Goal: Task Accomplishment & Management: Manage account settings

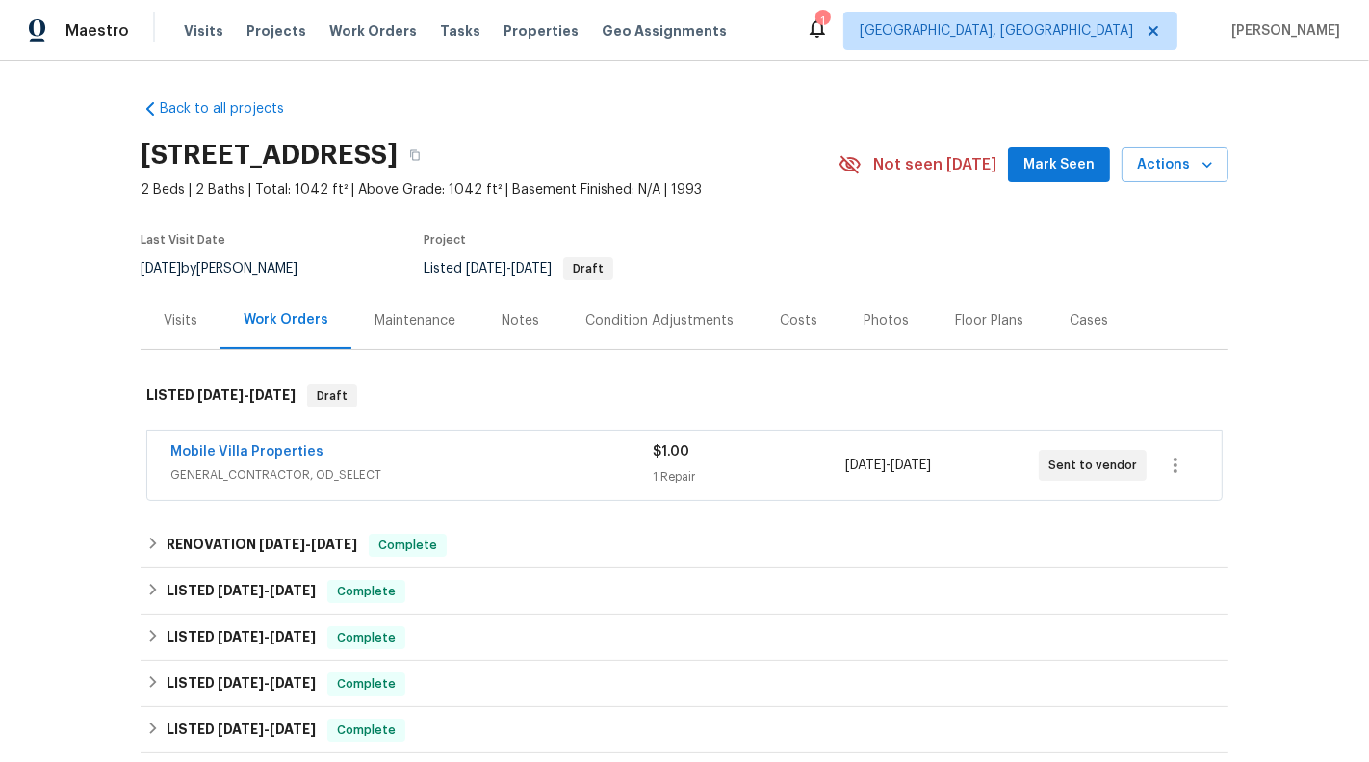
click at [172, 323] on div "Visits" at bounding box center [181, 320] width 34 height 19
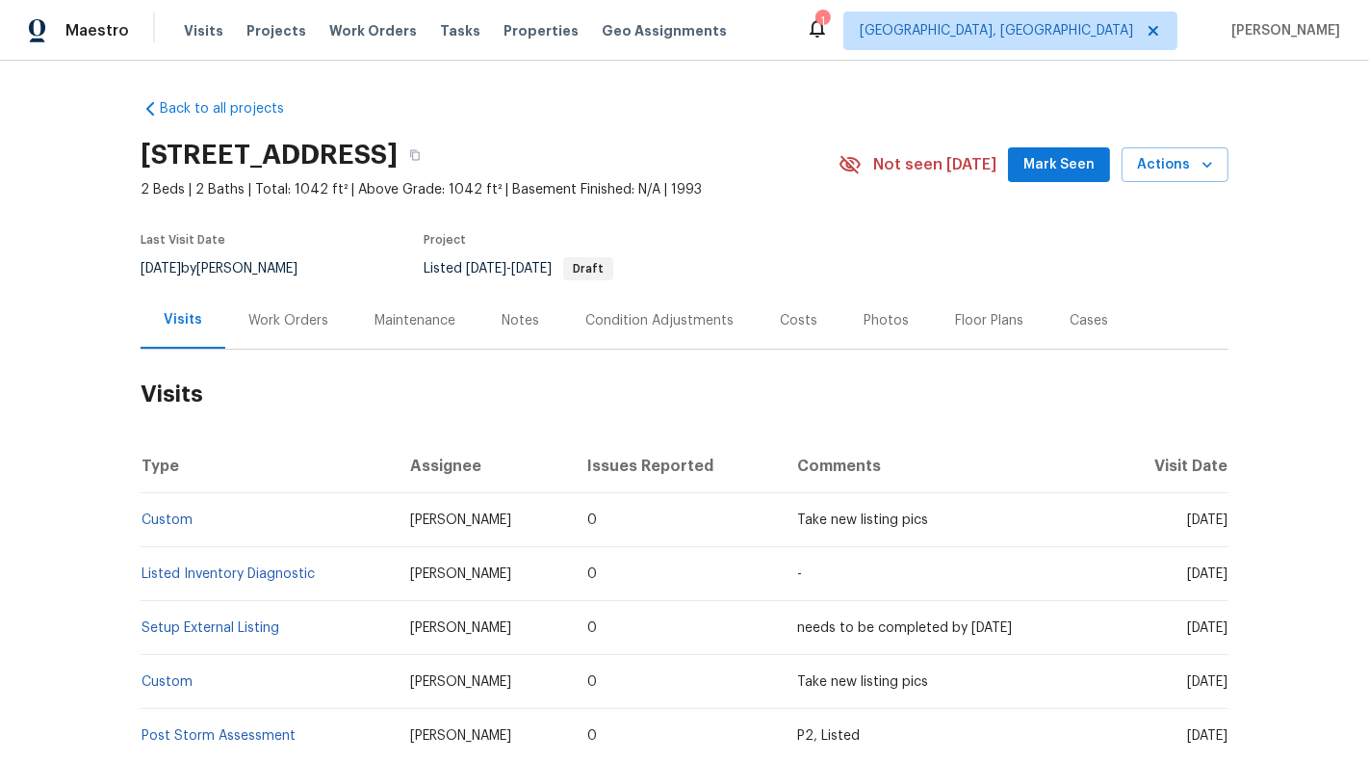
click at [309, 334] on div "Work Orders" at bounding box center [288, 320] width 126 height 57
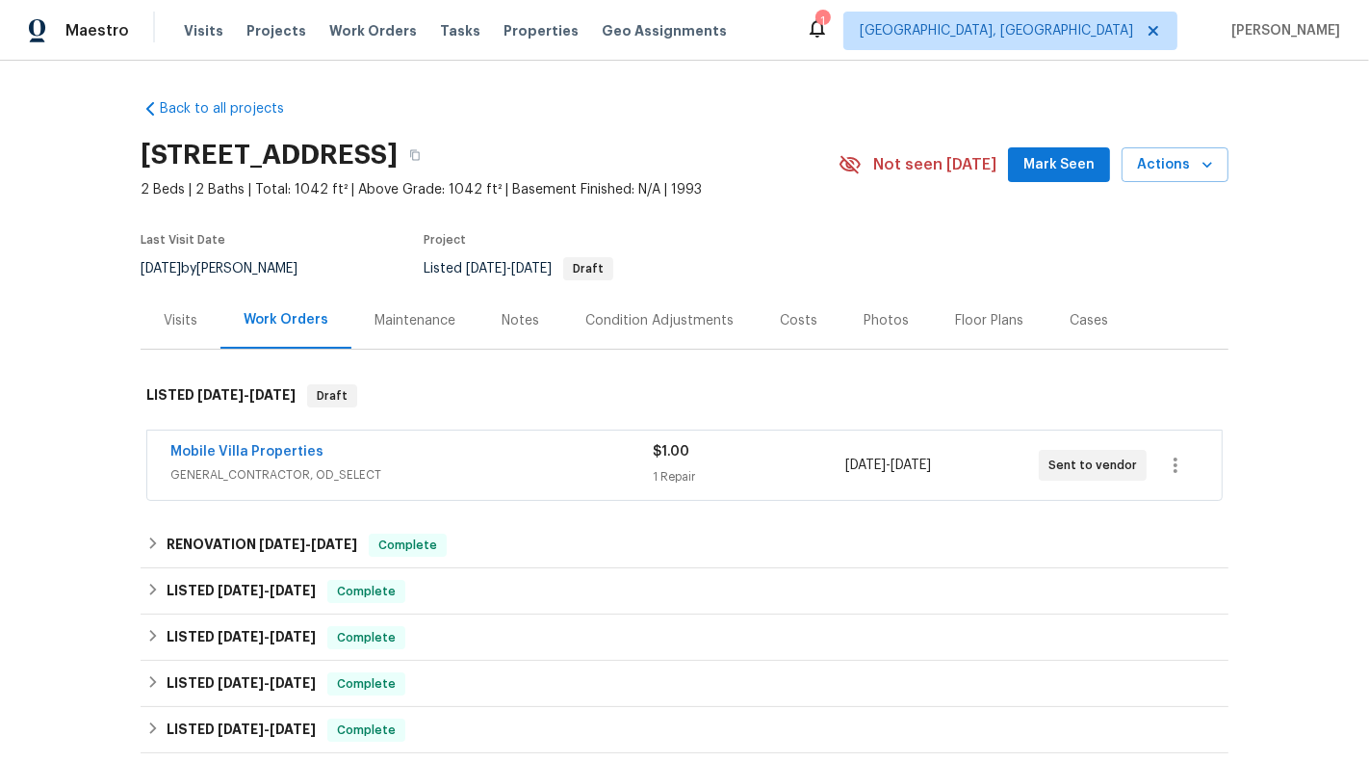
click at [398, 446] on div "Mobile Villa Properties" at bounding box center [411, 453] width 482 height 23
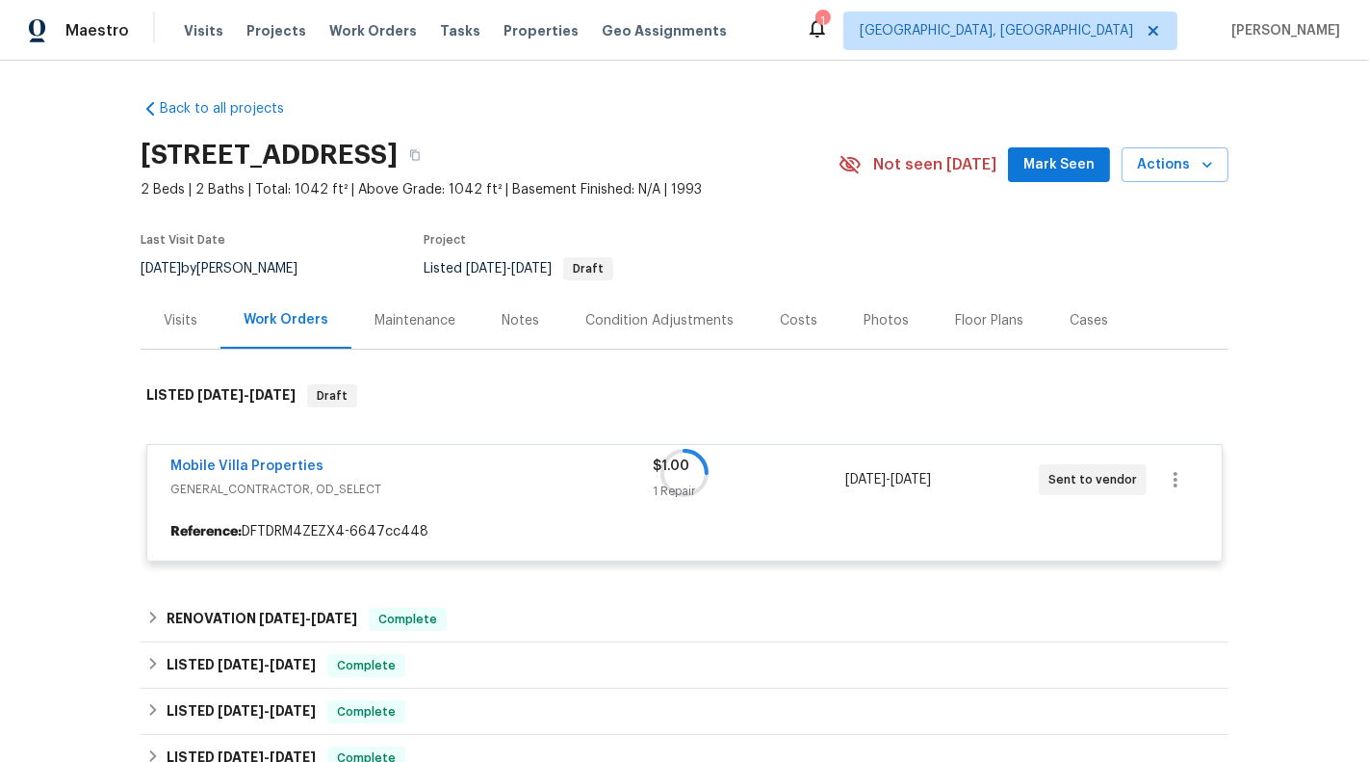
scroll to position [72, 0]
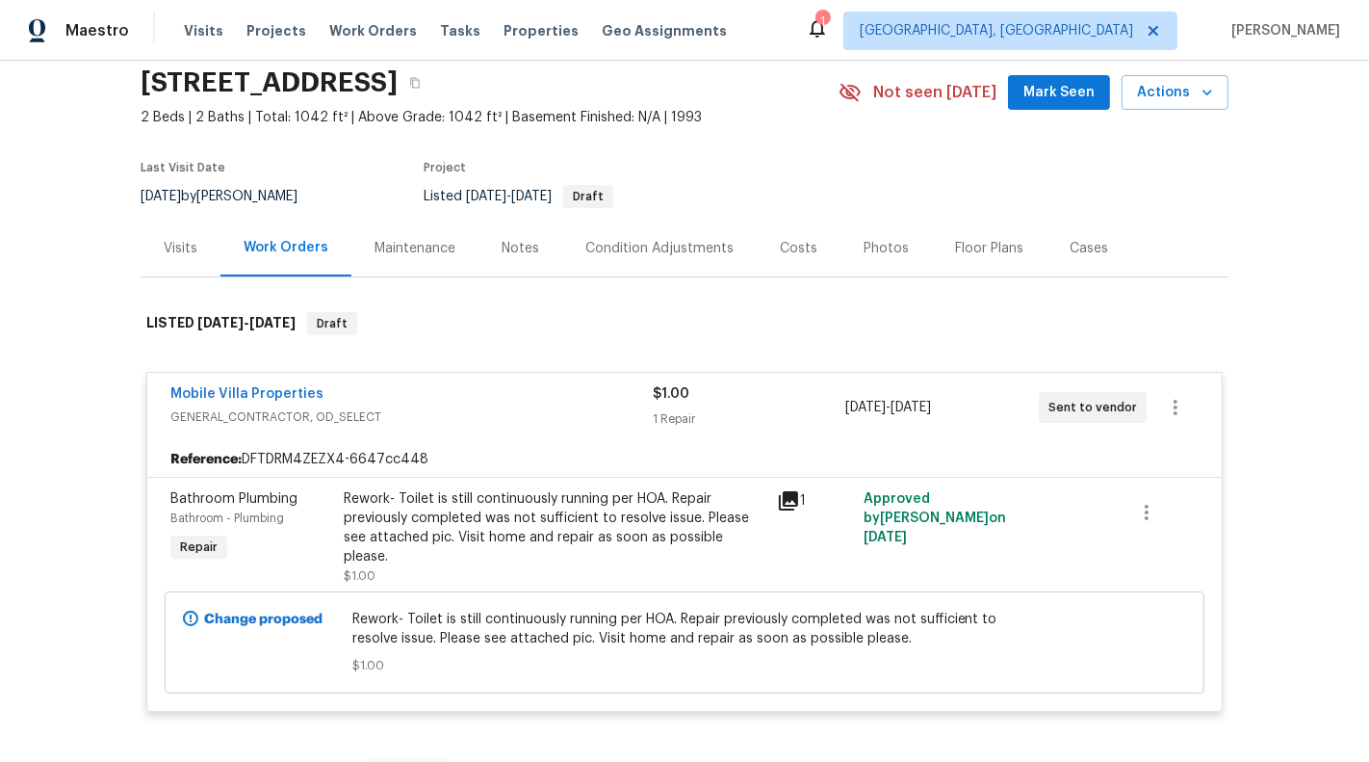
click at [584, 506] on div "Rework- Toilet is still continuously running per HOA. Repair previously complet…" at bounding box center [555, 527] width 422 height 77
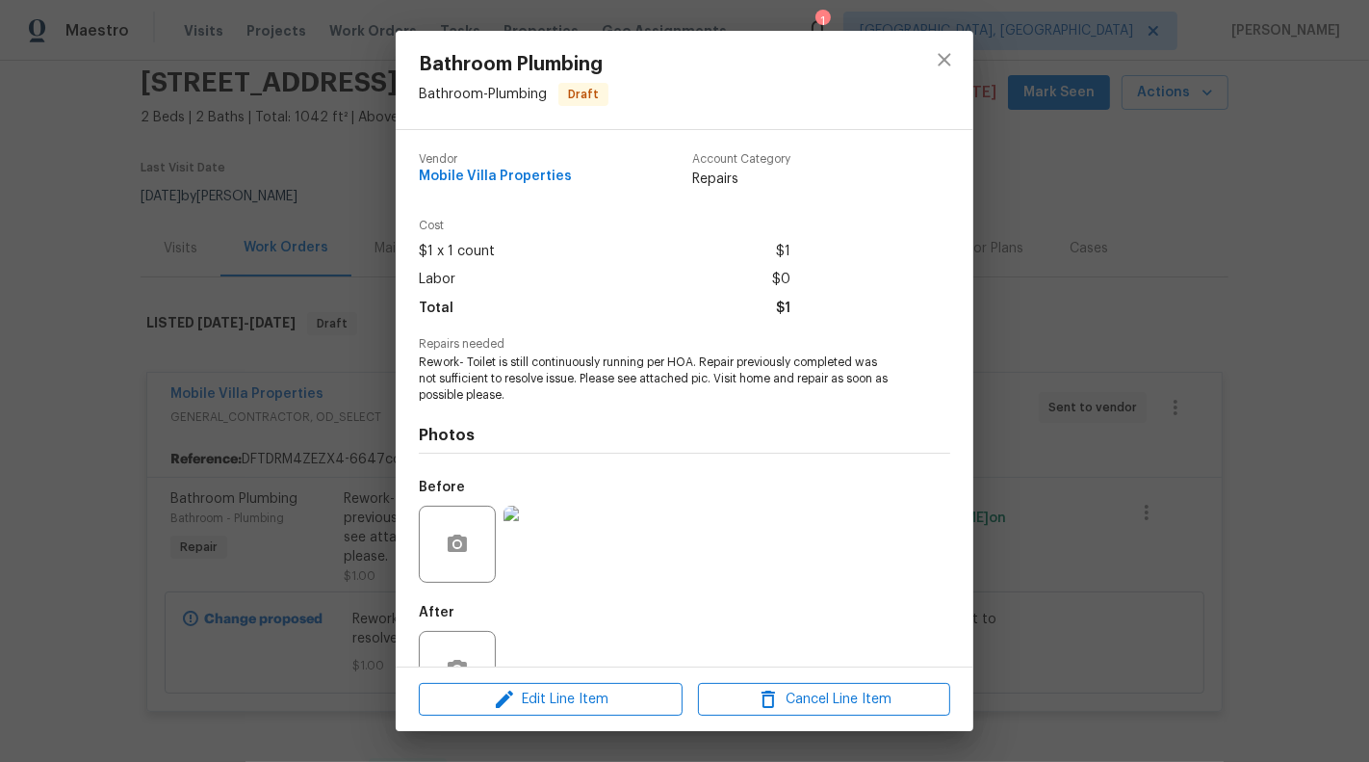
scroll to position [61, 0]
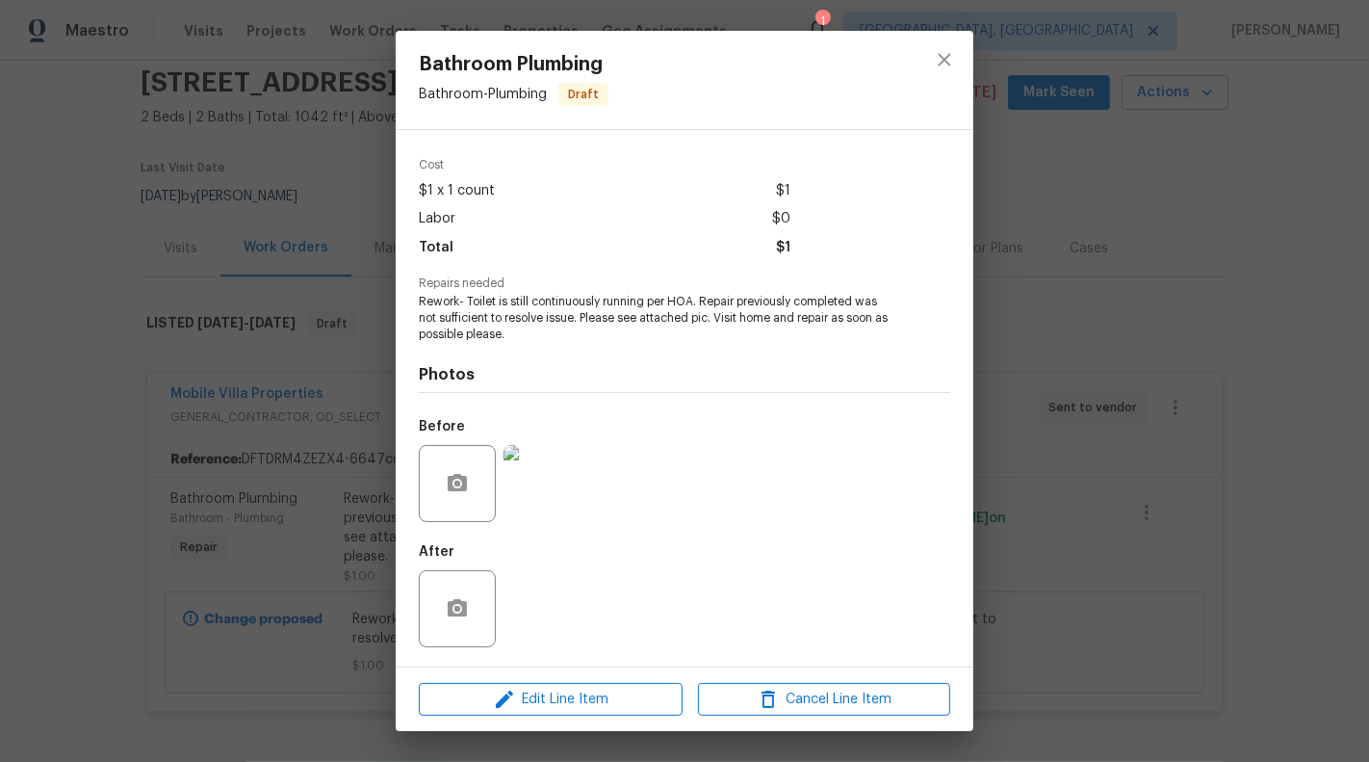
click at [549, 502] on img at bounding box center [542, 483] width 77 height 77
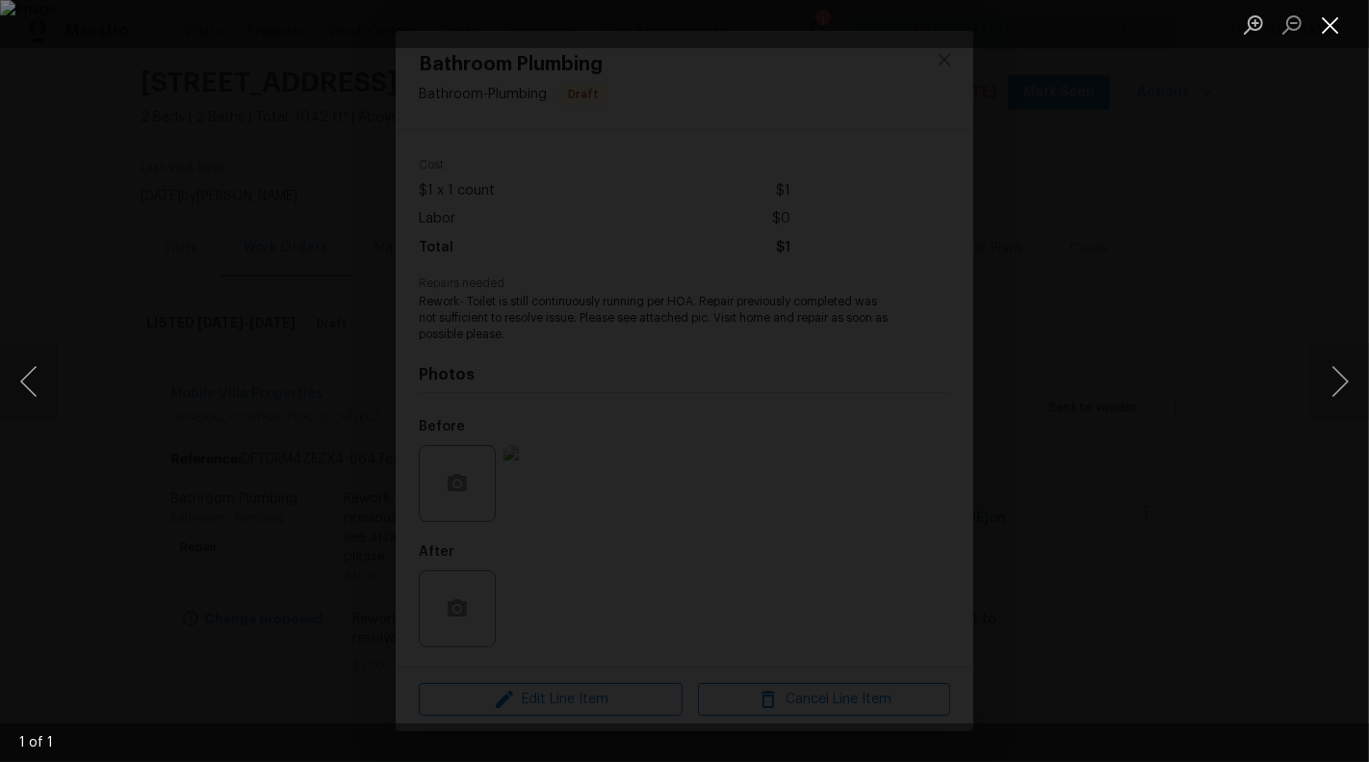
click at [1328, 31] on button "Close lightbox" at bounding box center [1331, 25] width 39 height 34
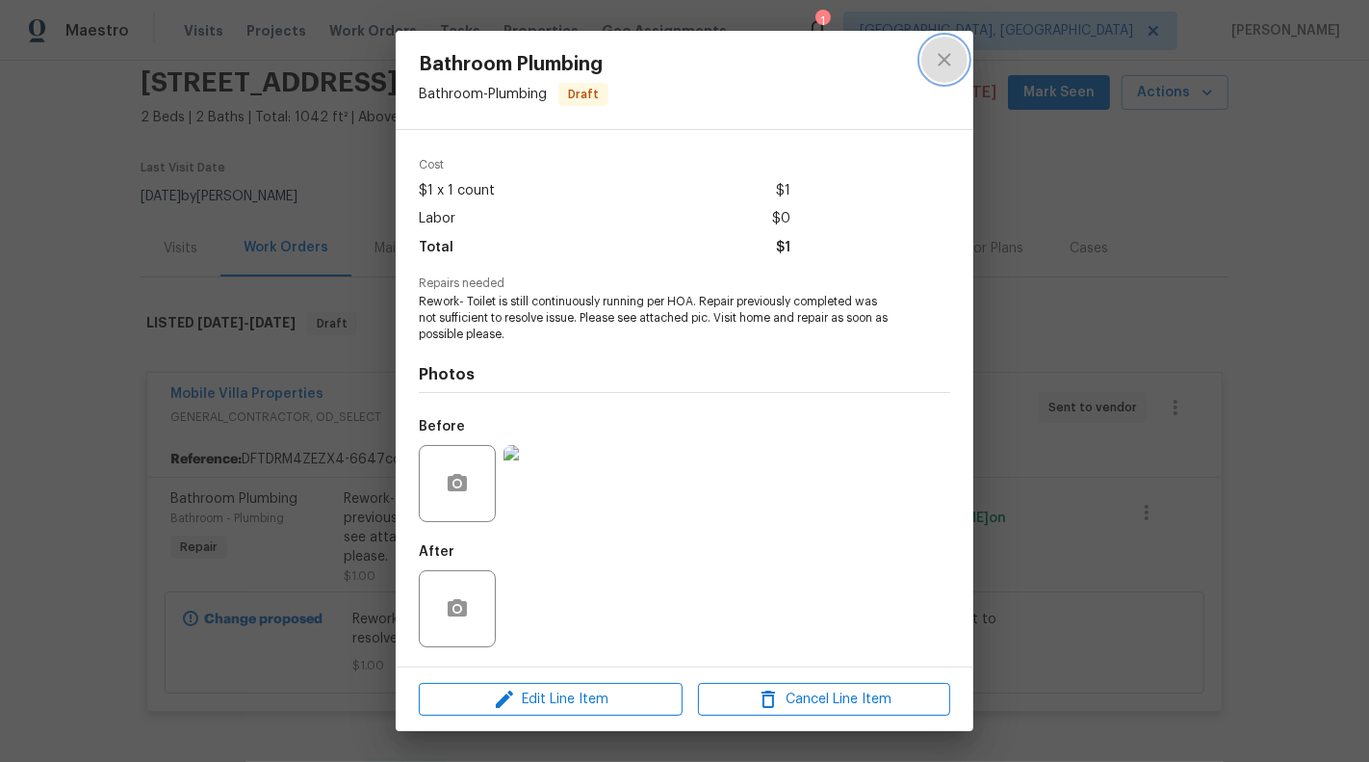
click at [948, 54] on icon "close" at bounding box center [944, 59] width 23 height 23
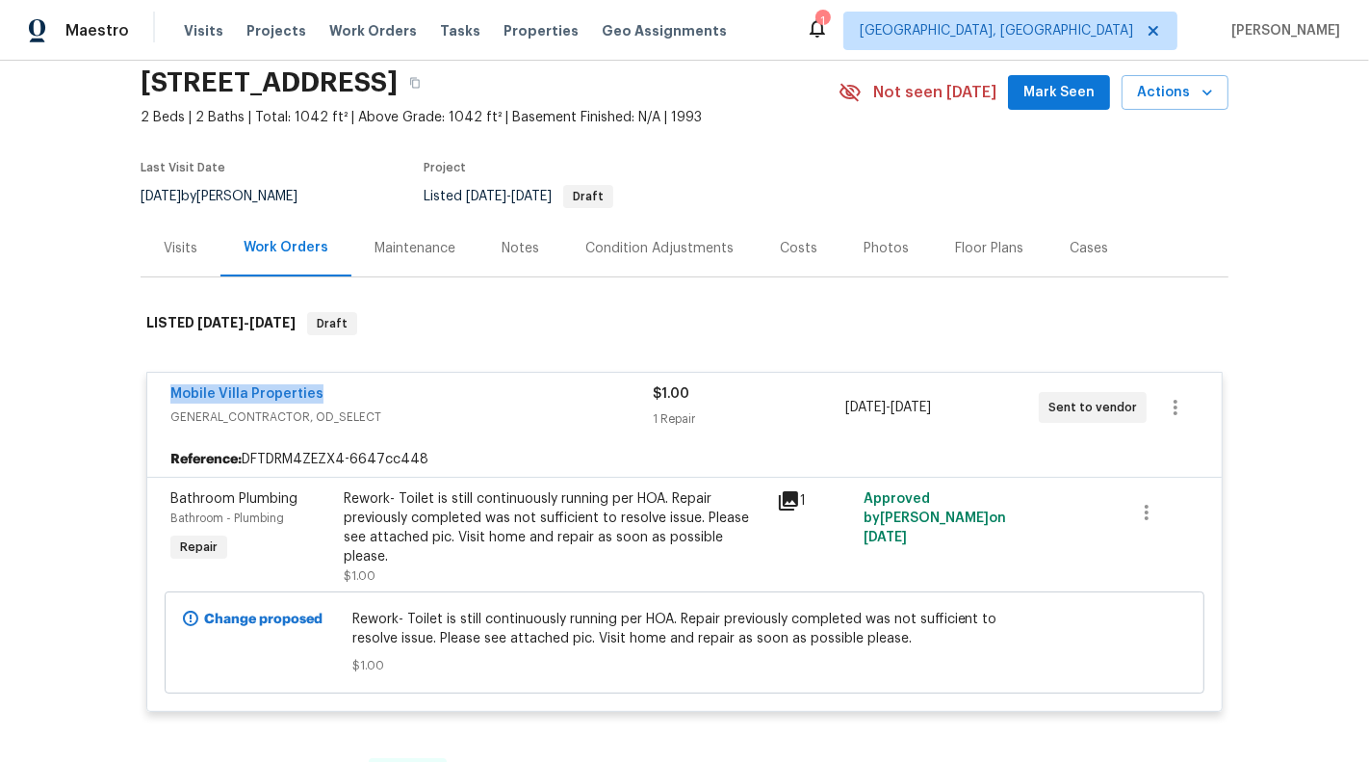
drag, startPoint x: 153, startPoint y: 397, endPoint x: 407, endPoint y: 397, distance: 254.2
click at [407, 397] on div "Mobile Villa Properties GENERAL_CONTRACTOR, OD_SELECT $1.00 1 Repair 8/20/2025 …" at bounding box center [684, 407] width 1075 height 69
copy link "Mobile Villa Properties"
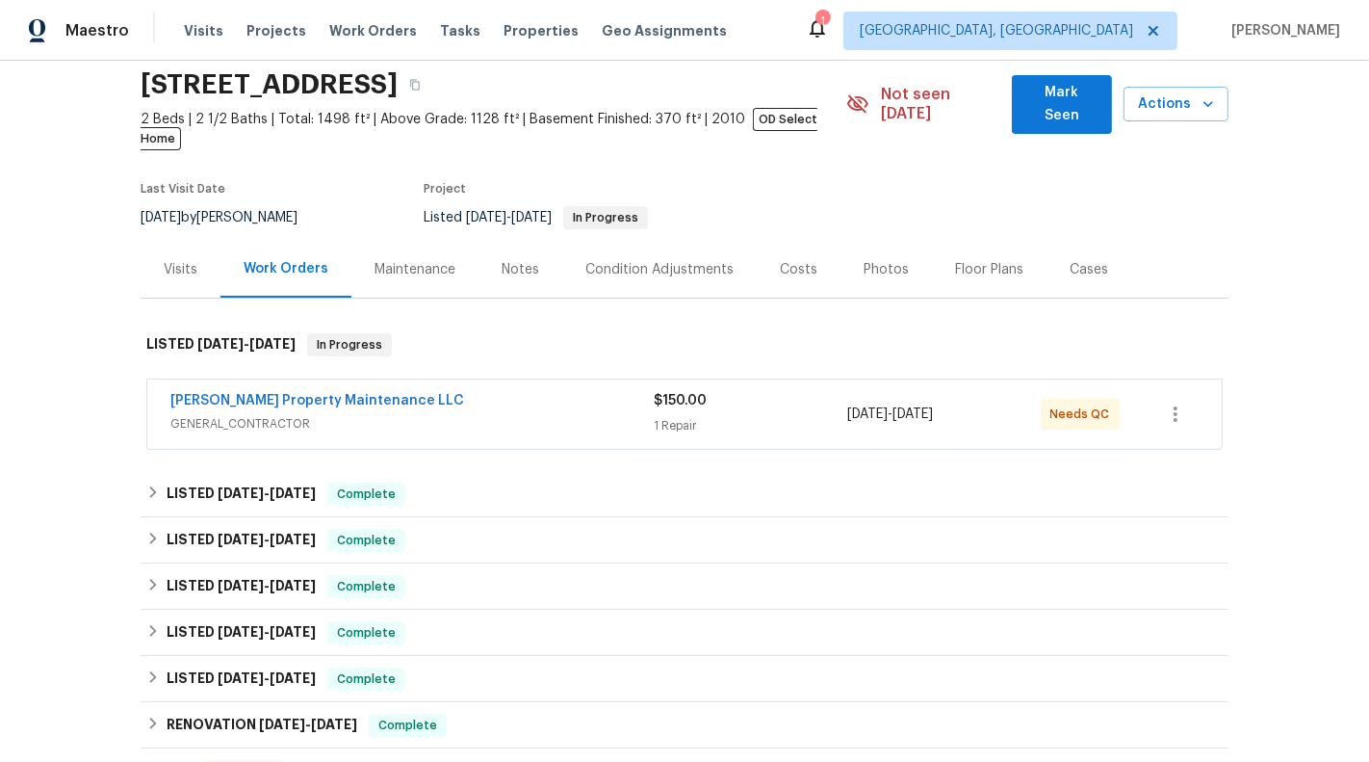
click at [586, 414] on span "GENERAL_CONTRACTOR" at bounding box center [411, 423] width 483 height 19
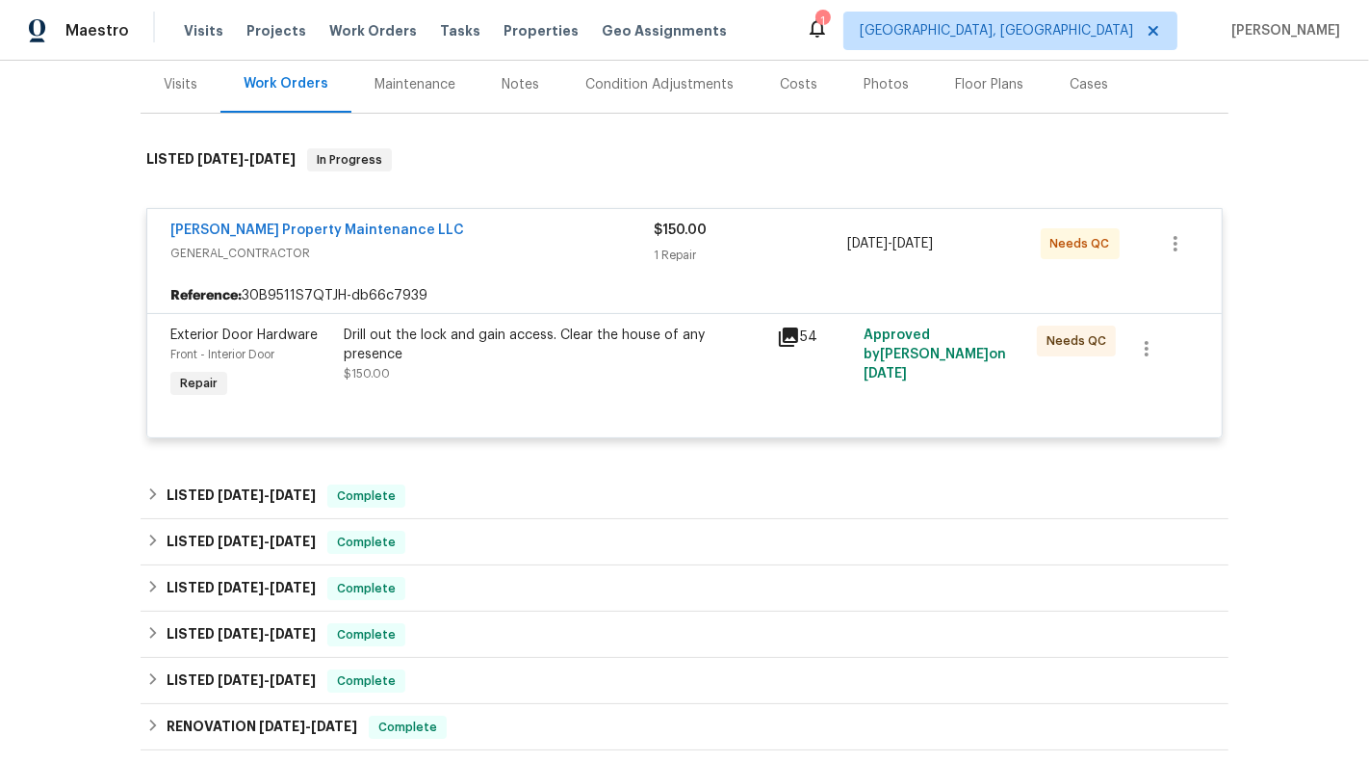
scroll to position [258, 0]
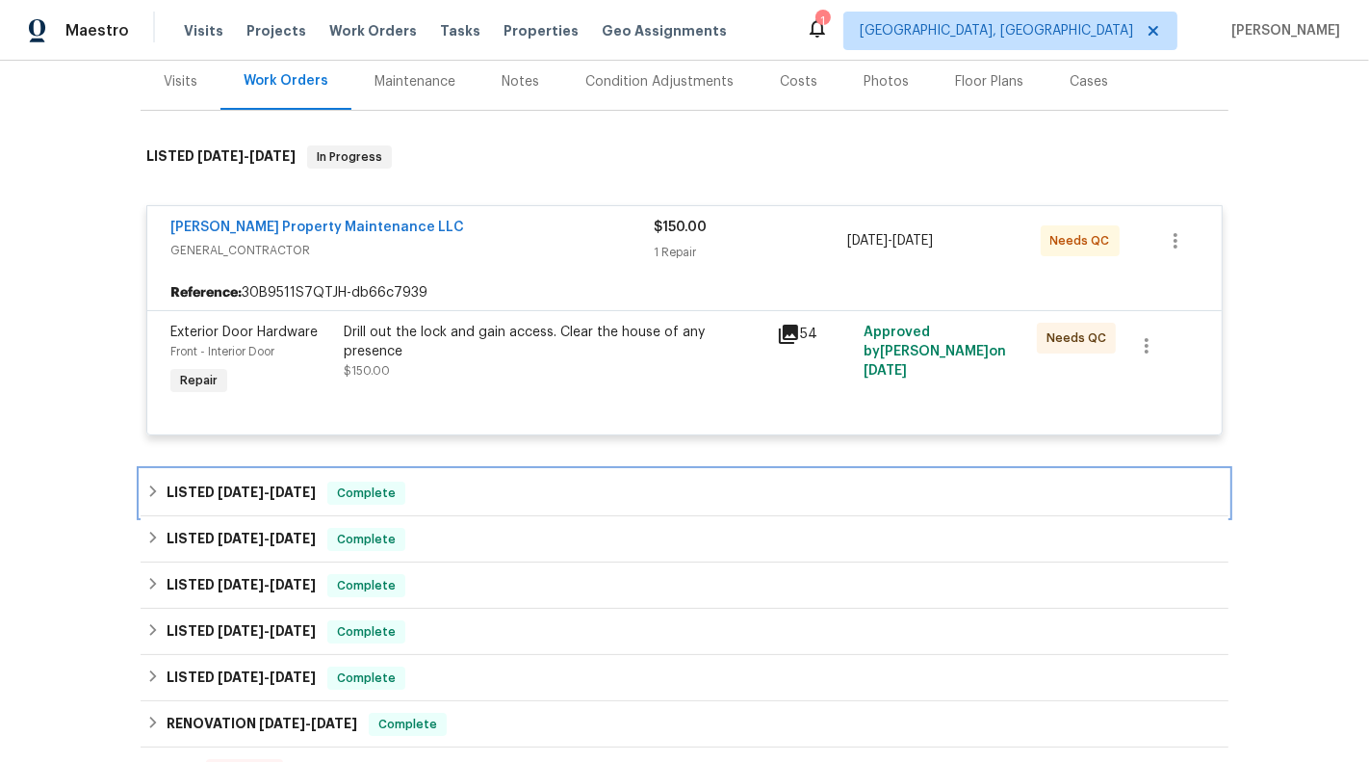
click at [867, 470] on div "LISTED [DATE] - [DATE] Complete" at bounding box center [685, 493] width 1088 height 46
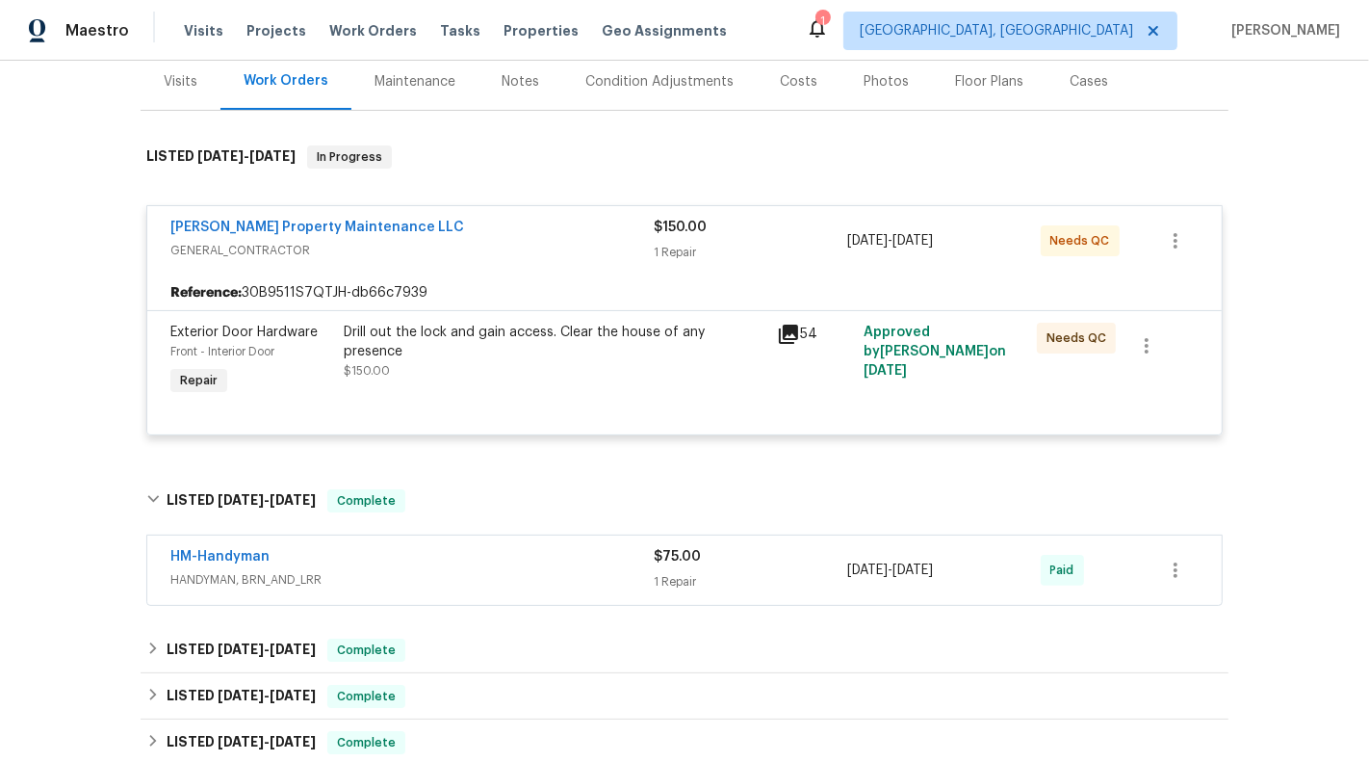
click at [827, 547] on div "$75.00" at bounding box center [751, 556] width 194 height 19
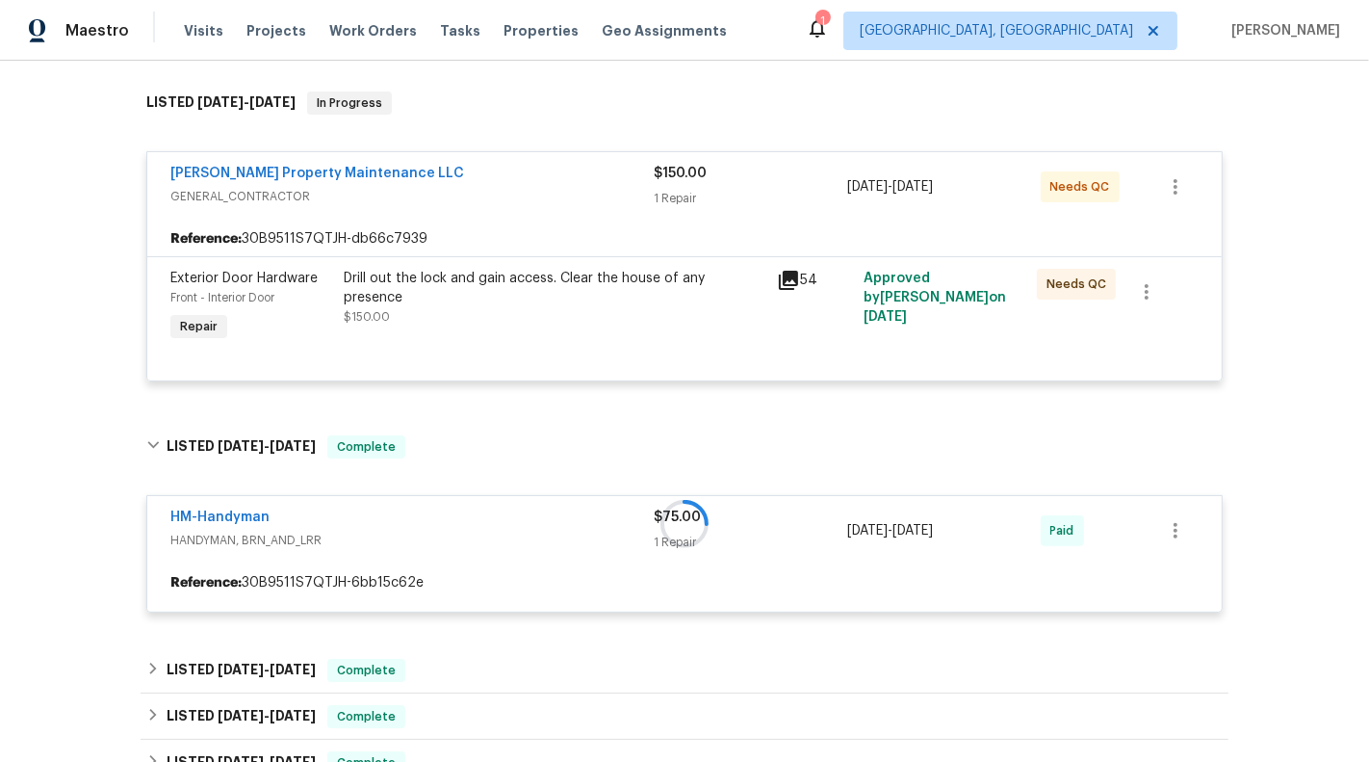
scroll to position [315, 0]
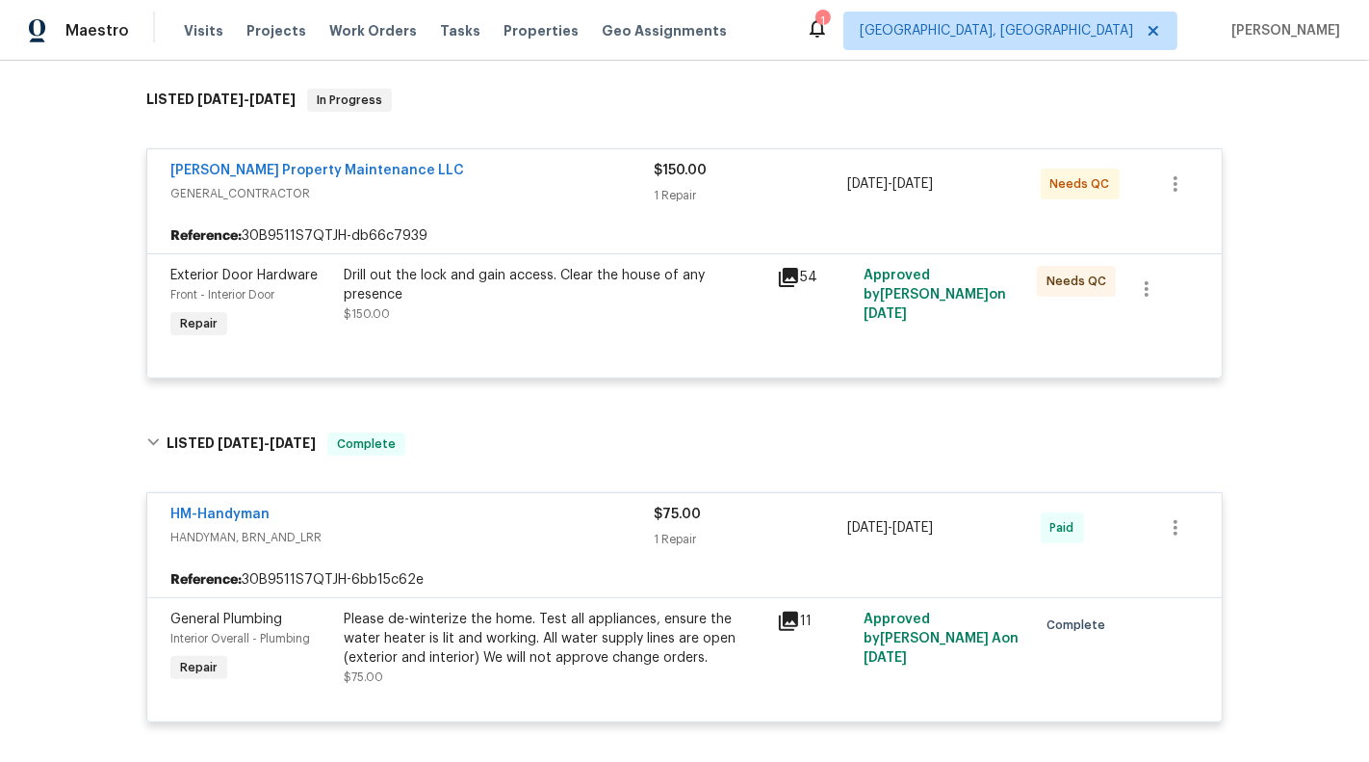
click at [818, 530] on div "1 Repair" at bounding box center [751, 539] width 194 height 19
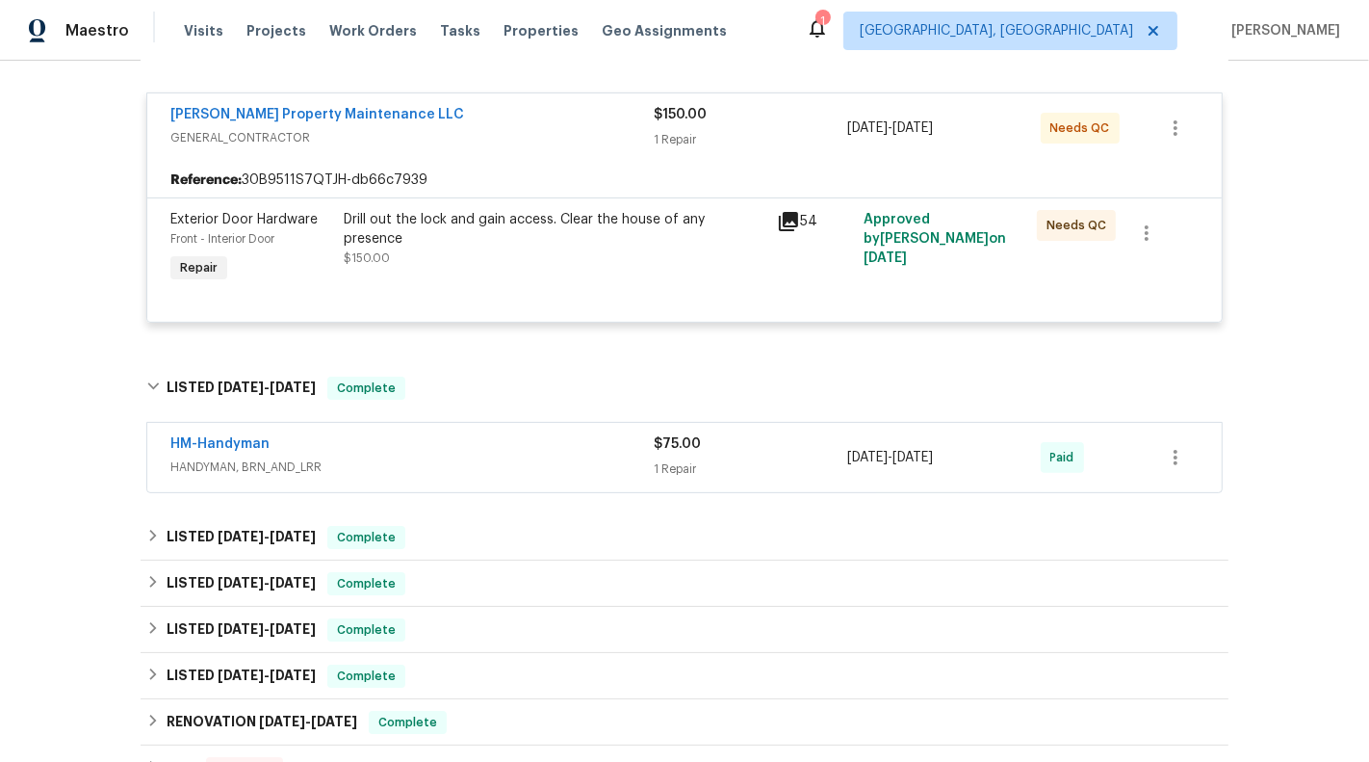
scroll to position [401, 0]
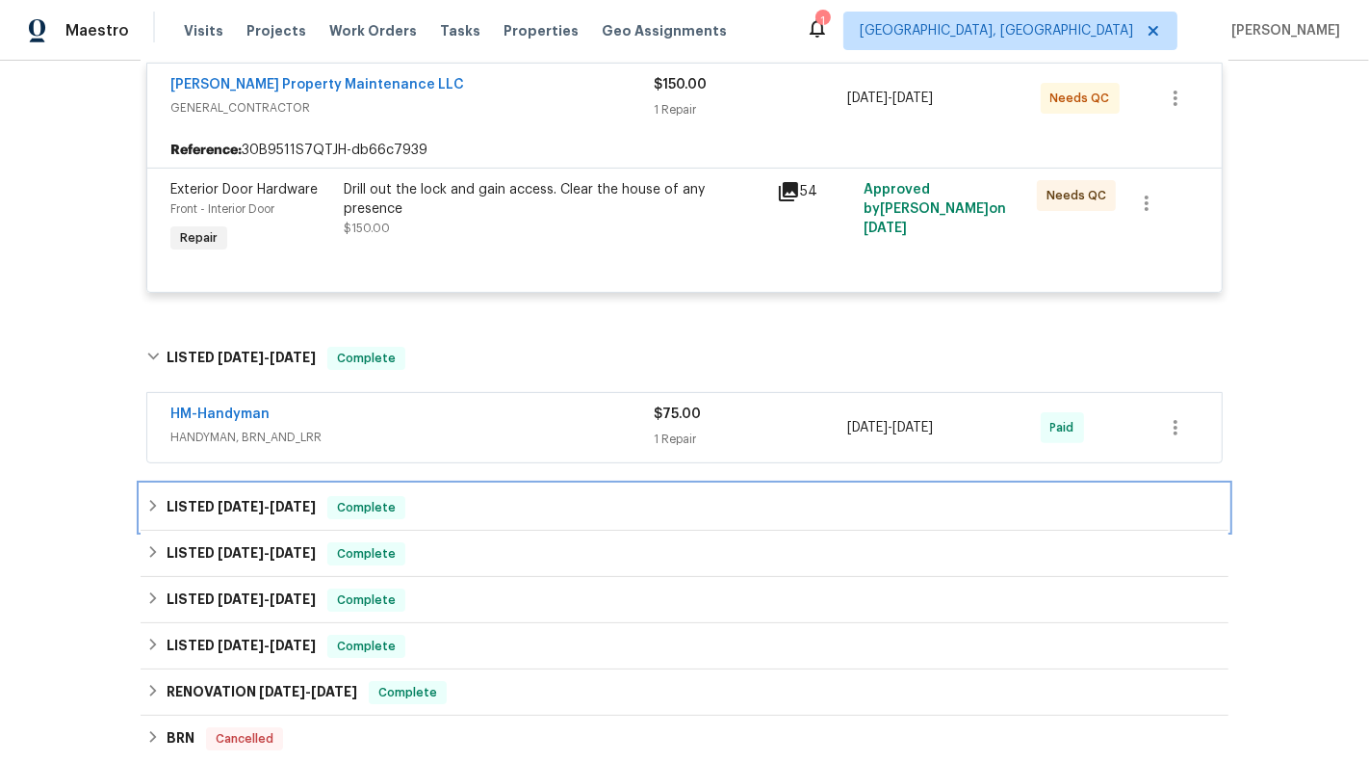
click at [818, 506] on div "LISTED [DATE] - [DATE] Complete" at bounding box center [685, 507] width 1088 height 46
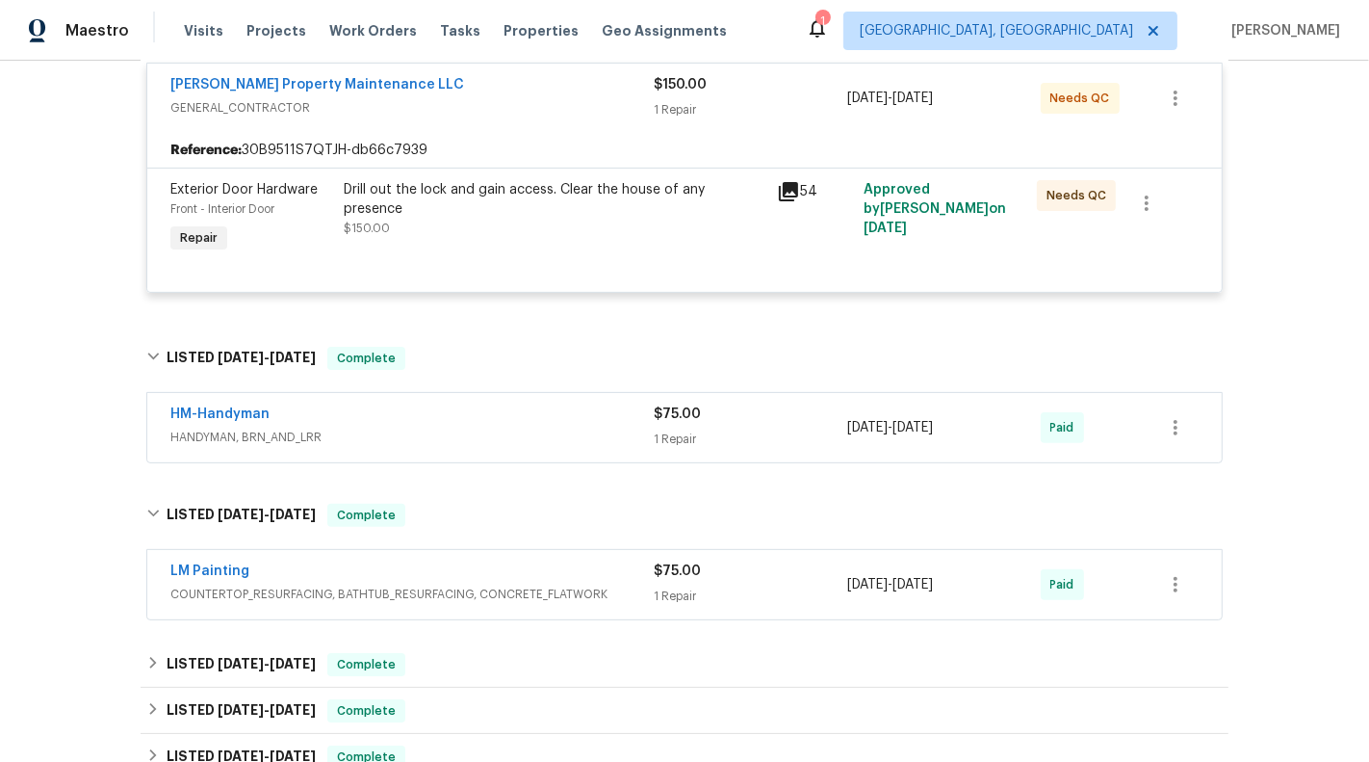
click at [740, 586] on div "1 Repair" at bounding box center [751, 595] width 194 height 19
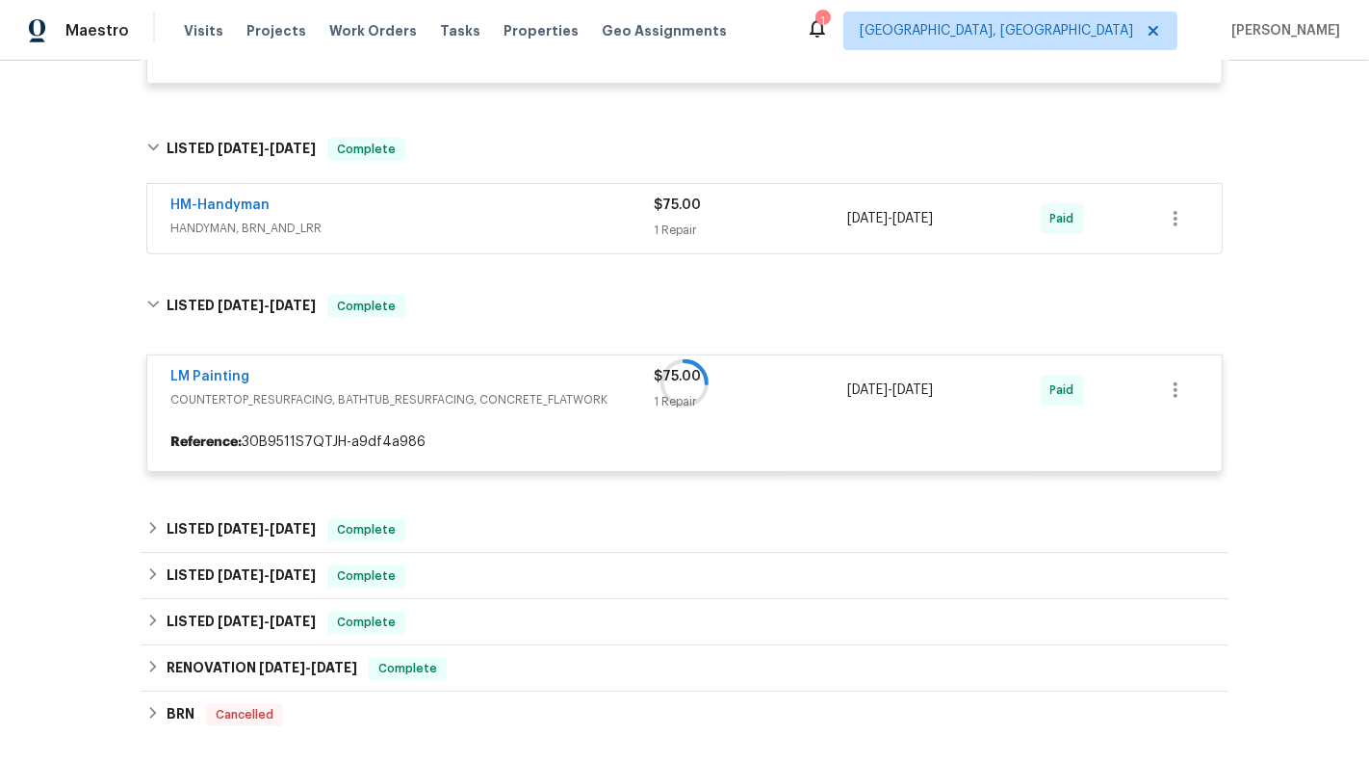
scroll to position [611, 0]
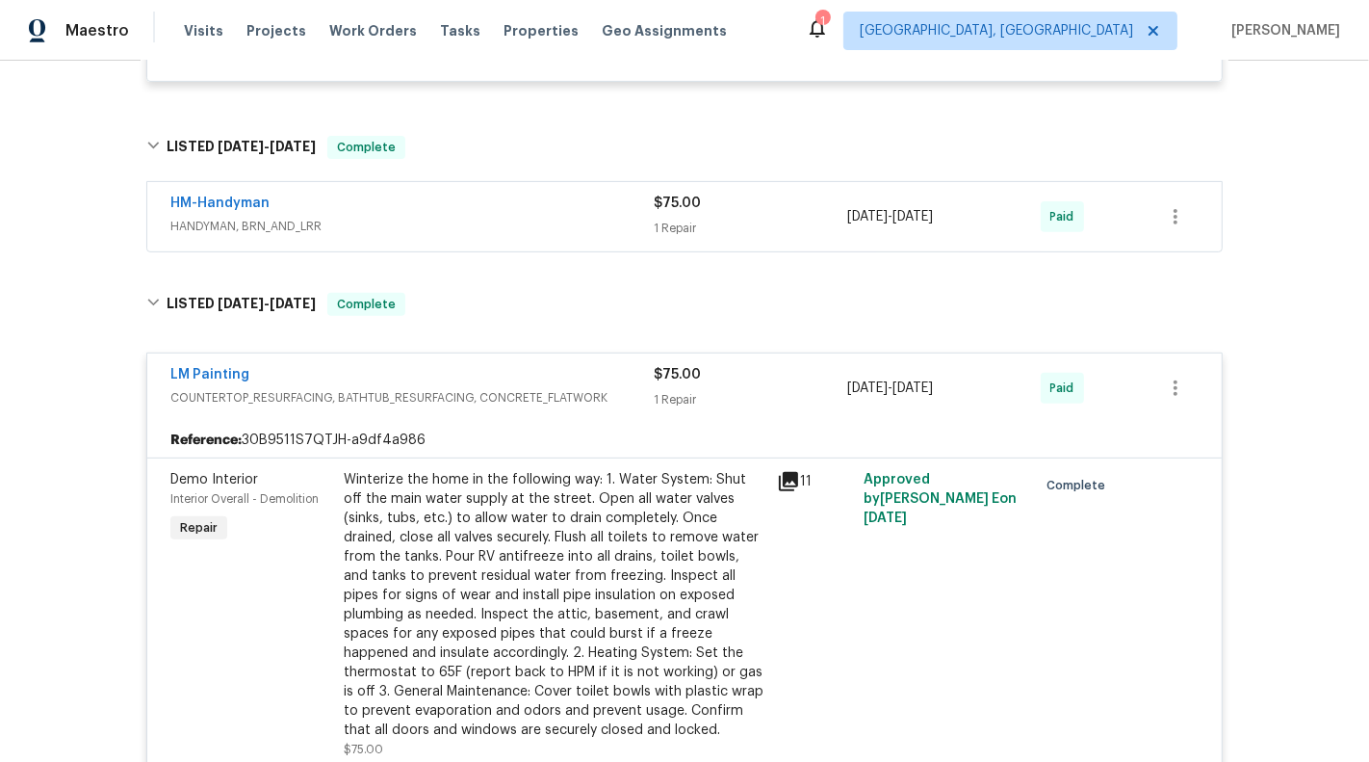
click at [751, 390] on div "1 Repair" at bounding box center [751, 399] width 194 height 19
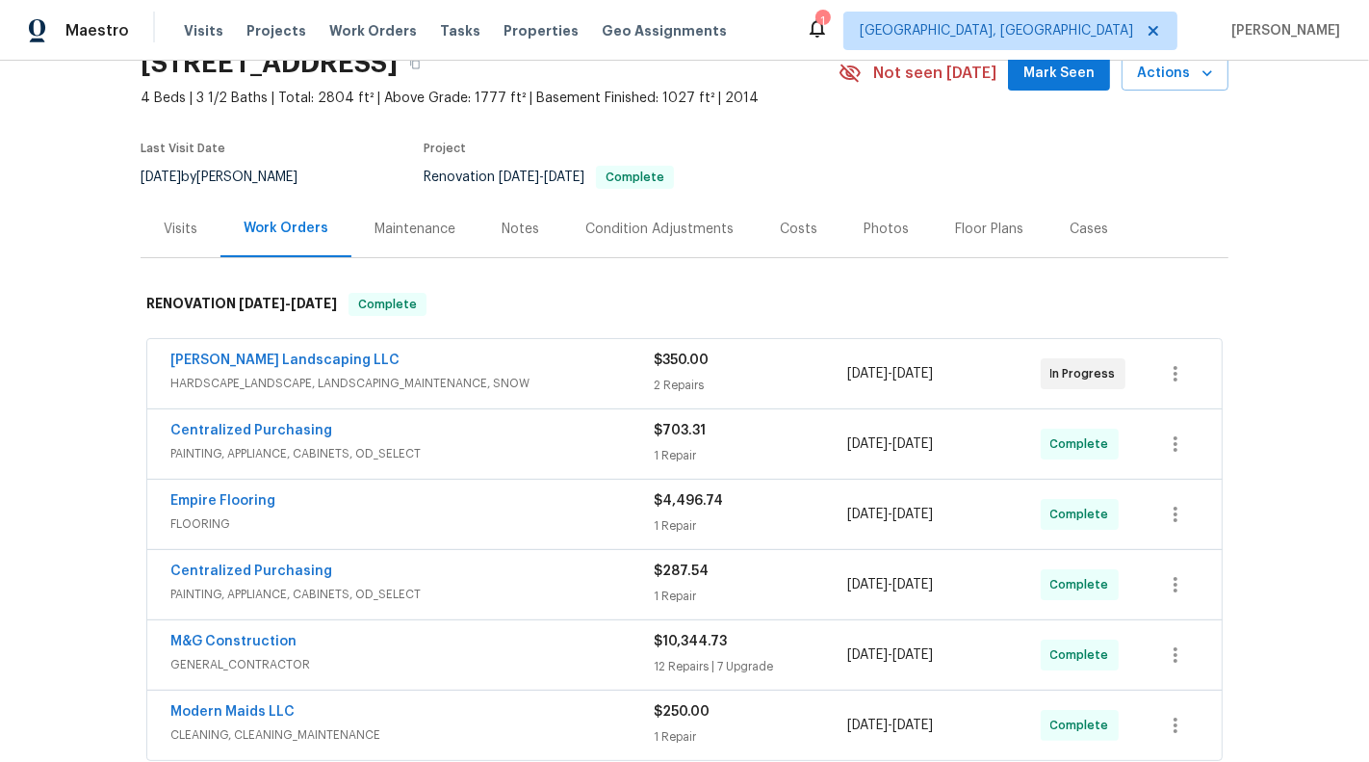
scroll to position [107, 0]
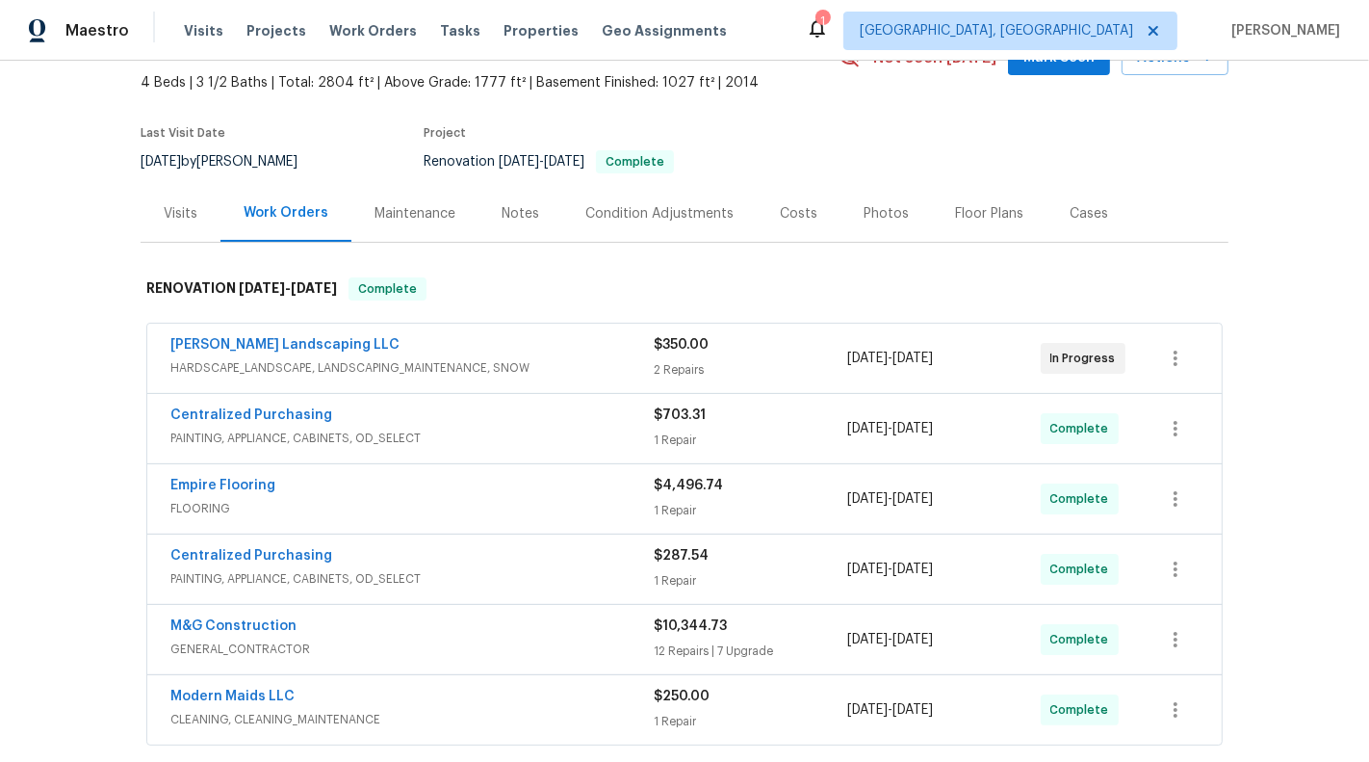
click at [806, 382] on div "Ruiz Landscaping LLC HARDSCAPE_LANDSCAPE, LANDSCAPING_MAINTENANCE, SNOW $350.00…" at bounding box center [684, 358] width 1075 height 69
click at [799, 366] on div "2 Repairs" at bounding box center [751, 369] width 194 height 19
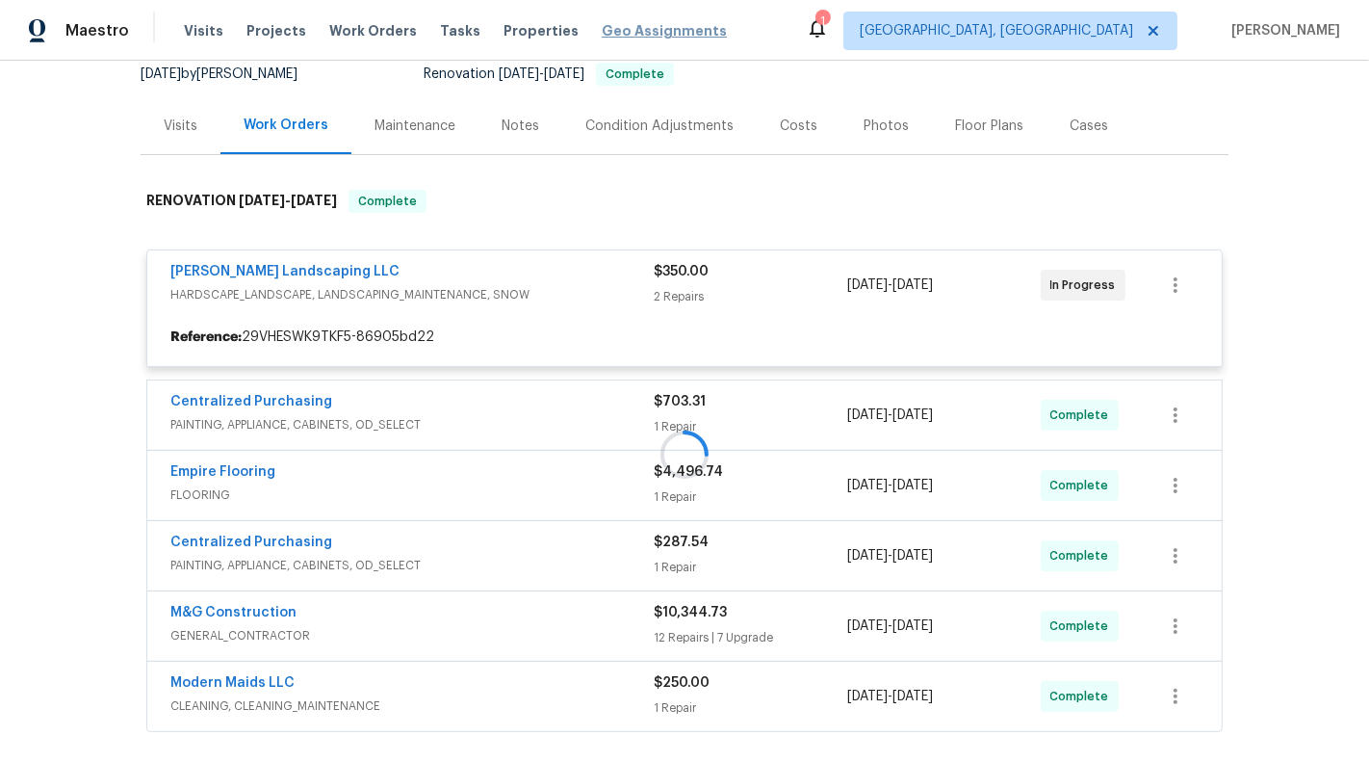
scroll to position [205, 0]
